Goal: Transaction & Acquisition: Purchase product/service

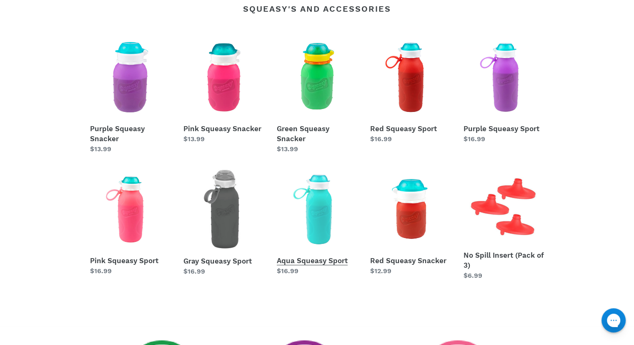
scroll to position [390, 0]
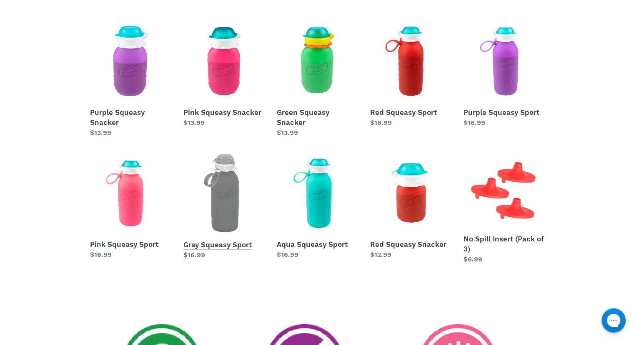
click at [231, 213] on link "Gray Squeasy Sport" at bounding box center [224, 206] width 81 height 108
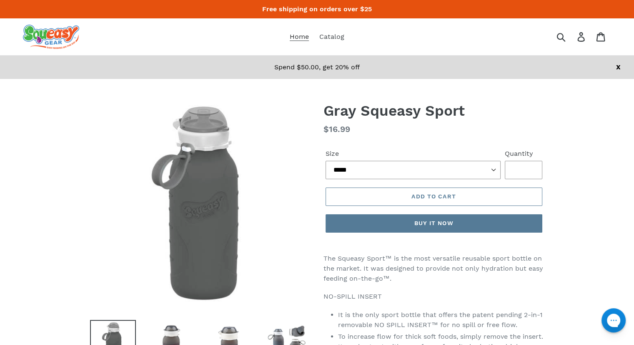
click at [300, 38] on span "Home" at bounding box center [299, 37] width 19 height 8
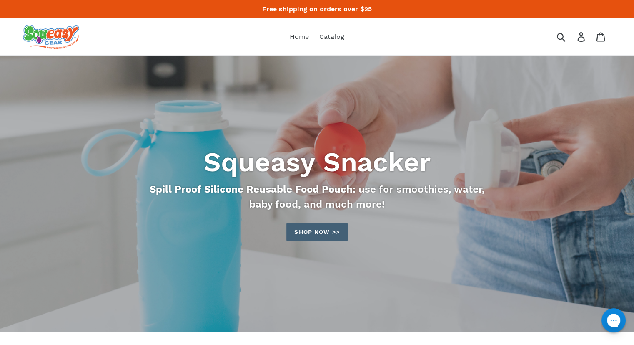
click at [317, 231] on link "Shop now >>" at bounding box center [317, 232] width 61 height 18
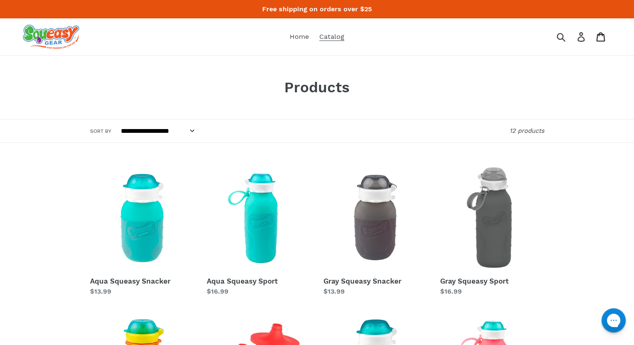
click at [601, 38] on icon at bounding box center [601, 37] width 9 height 10
